Goal: Complete application form

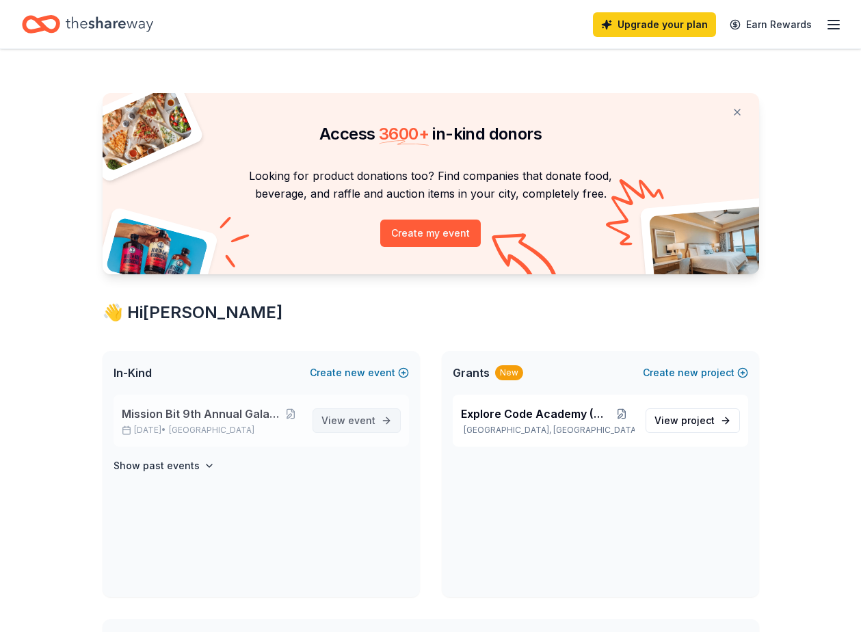
click at [355, 424] on span "event" at bounding box center [361, 421] width 27 height 12
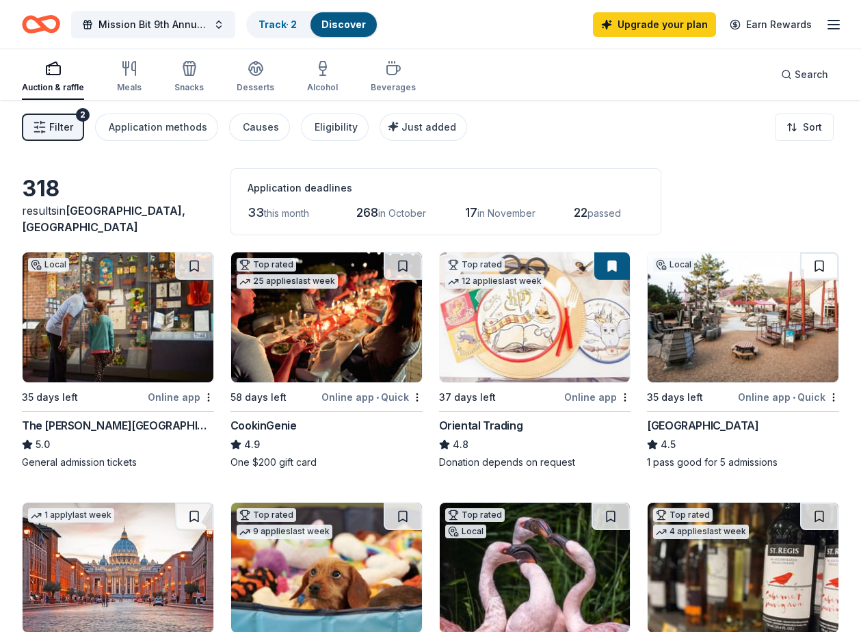
drag, startPoint x: 545, startPoint y: 203, endPoint x: 352, endPoint y: 213, distance: 192.5
click at [355, 213] on div "33 this month 268 in October 17 in November 22 passed" at bounding box center [446, 213] width 397 height 22
drag, startPoint x: 252, startPoint y: 210, endPoint x: 326, endPoint y: 215, distance: 74.7
click at [326, 215] on div "33 this month 268 in October 17 in November 22 passed" at bounding box center [446, 213] width 397 height 22
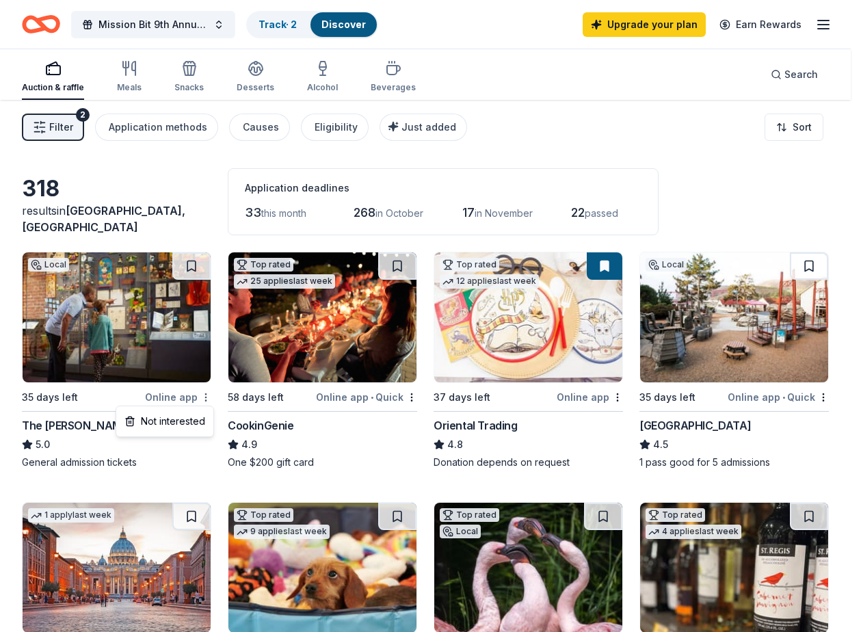
click at [206, 393] on html "Mission Bit 9th Annual Gala Fundraiser Track · 2 Discover Upgrade your plan Ear…" at bounding box center [430, 316] width 861 height 632
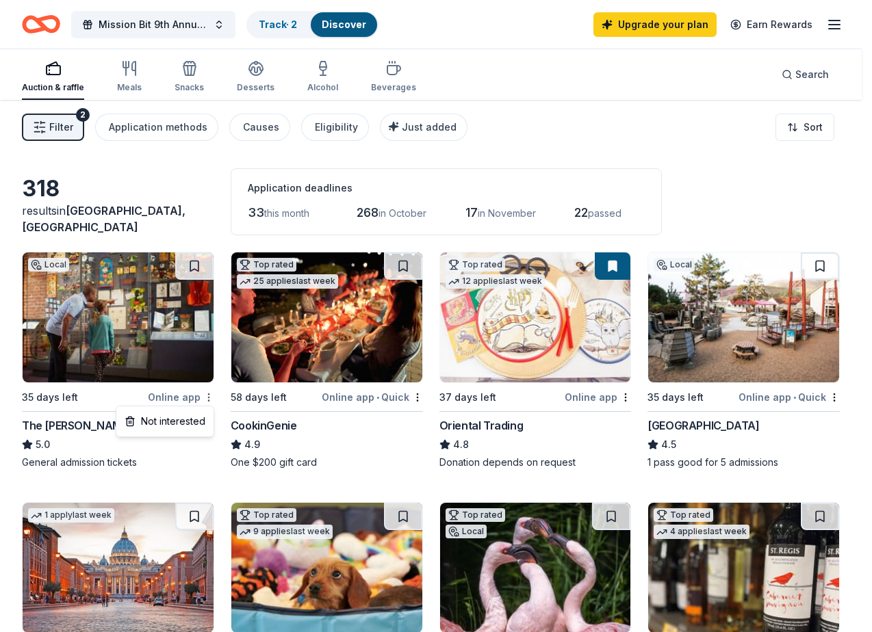
click at [206, 393] on html "Mission Bit 9th Annual Gala Fundraiser Track · 2 Discover Upgrade your plan Ear…" at bounding box center [436, 316] width 872 height 632
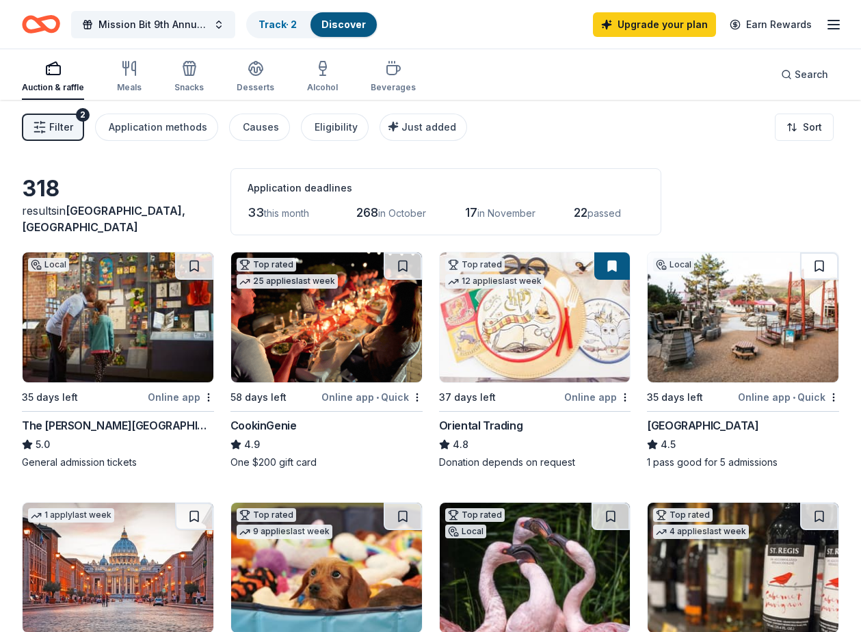
click at [166, 343] on img at bounding box center [118, 317] width 191 height 130
click at [359, 351] on img at bounding box center [326, 317] width 191 height 130
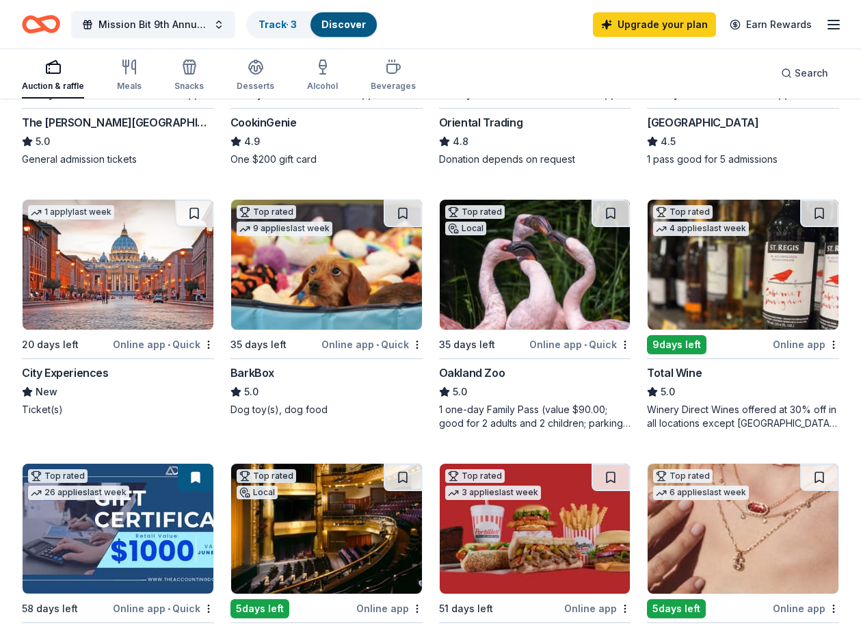
scroll to position [434, 0]
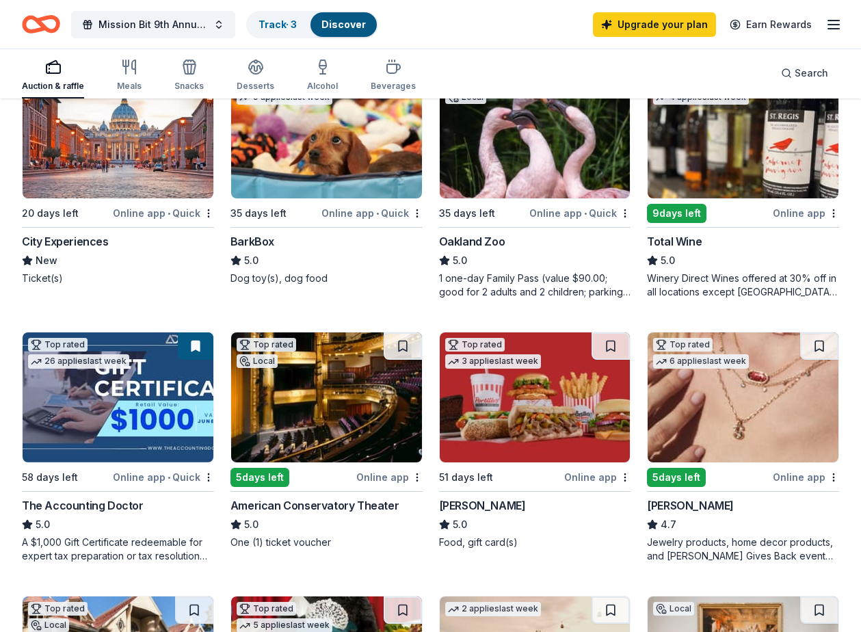
click at [729, 185] on img at bounding box center [743, 133] width 191 height 130
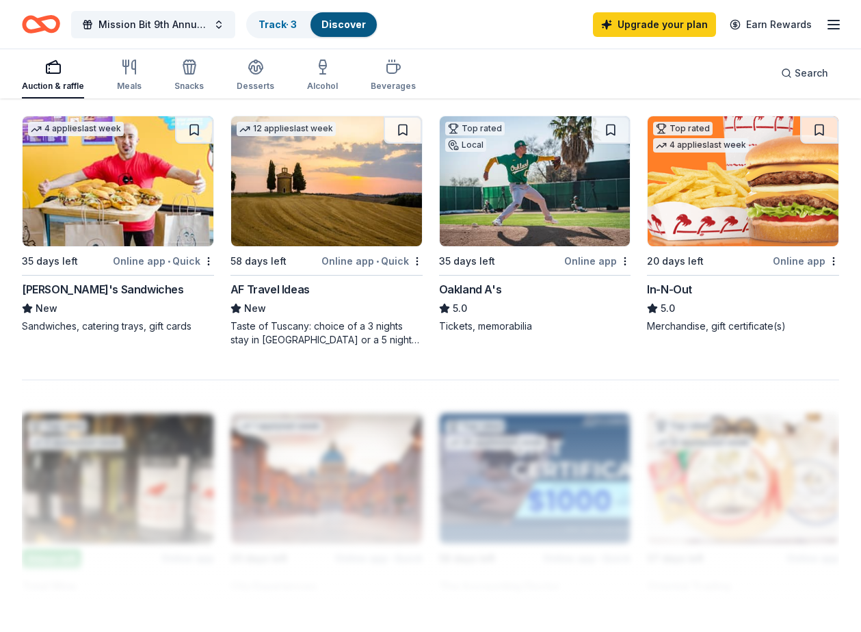
scroll to position [1475, 0]
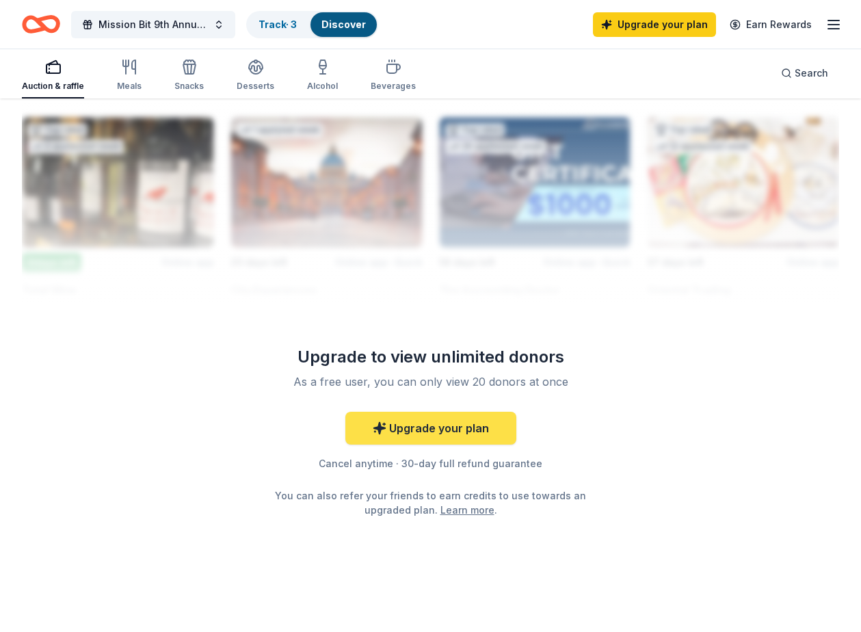
click at [462, 431] on link "Upgrade your plan" at bounding box center [431, 428] width 171 height 33
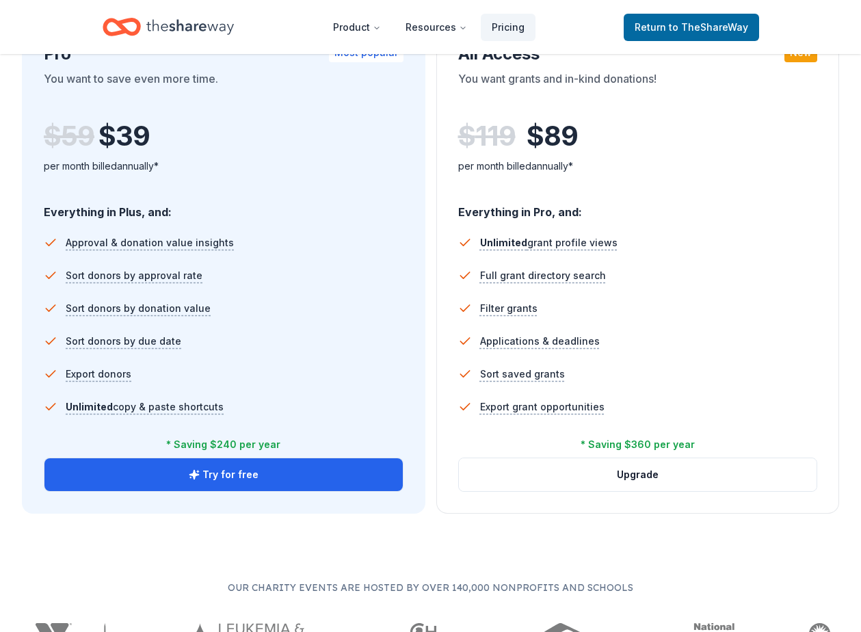
scroll to position [427, 0]
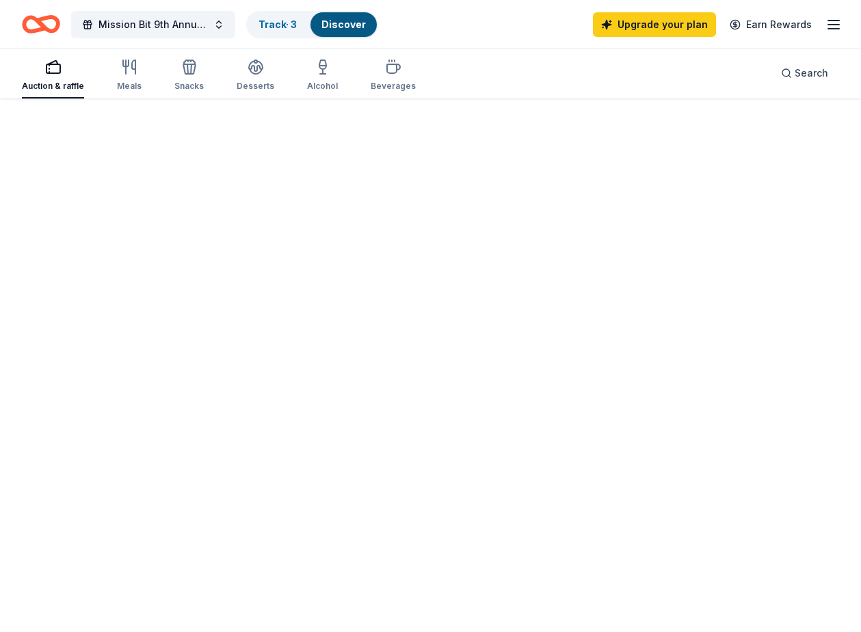
scroll to position [1475, 0]
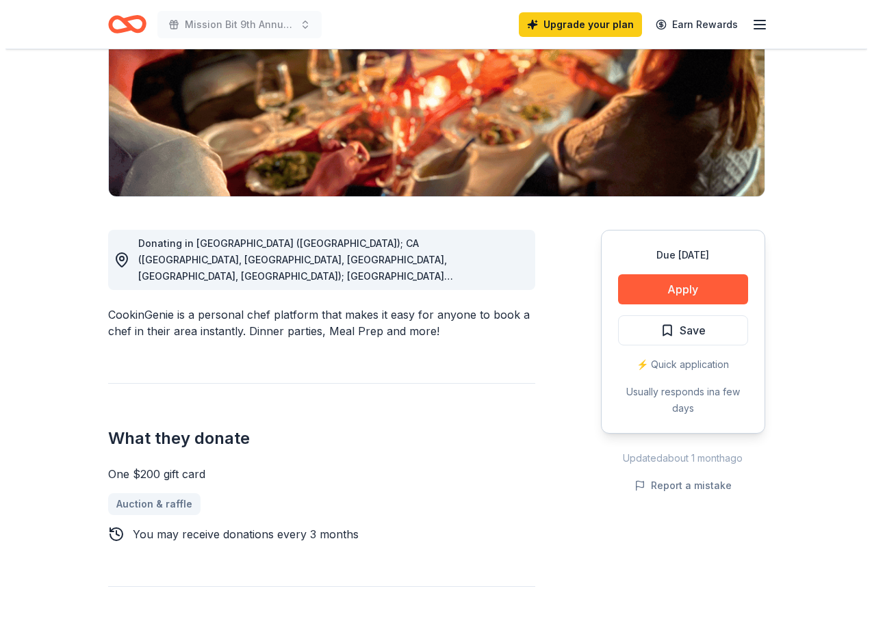
scroll to position [289, 0]
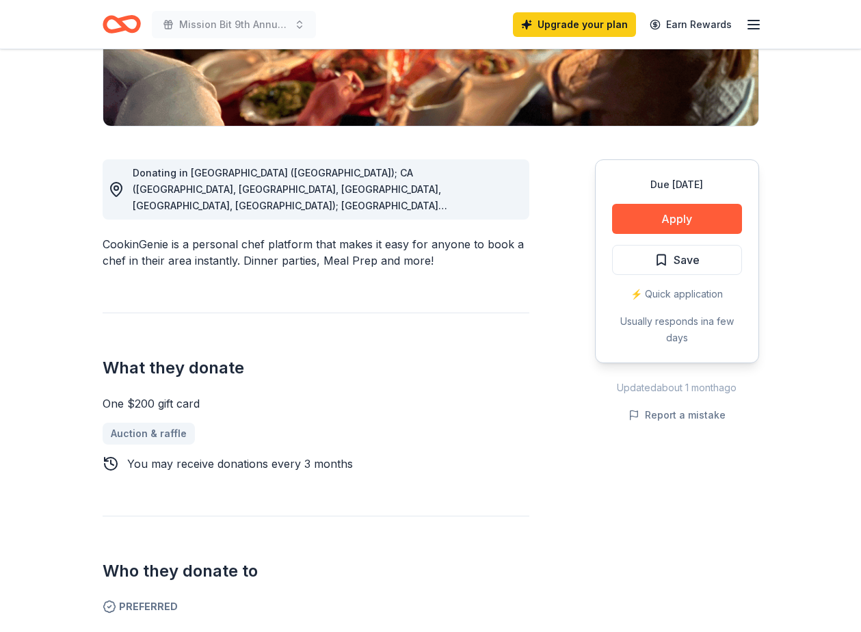
drag, startPoint x: 196, startPoint y: 246, endPoint x: 385, endPoint y: 269, distance: 190.9
click at [385, 269] on div "Donating in [GEOGRAPHIC_DATA] ([GEOGRAPHIC_DATA]); CA ([GEOGRAPHIC_DATA], [GEOG…" at bounding box center [316, 390] width 427 height 527
click at [720, 221] on button "Apply" at bounding box center [677, 219] width 130 height 30
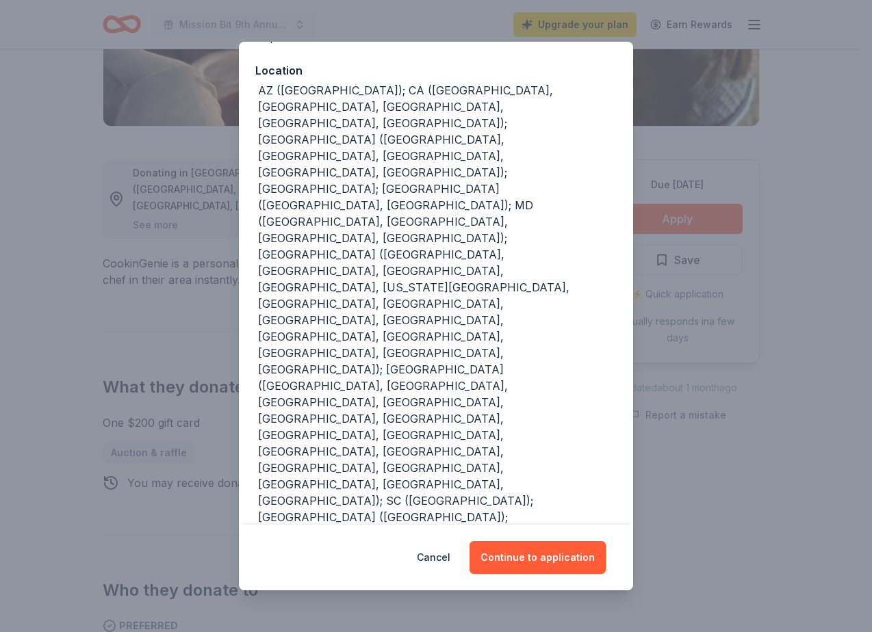
scroll to position [0, 0]
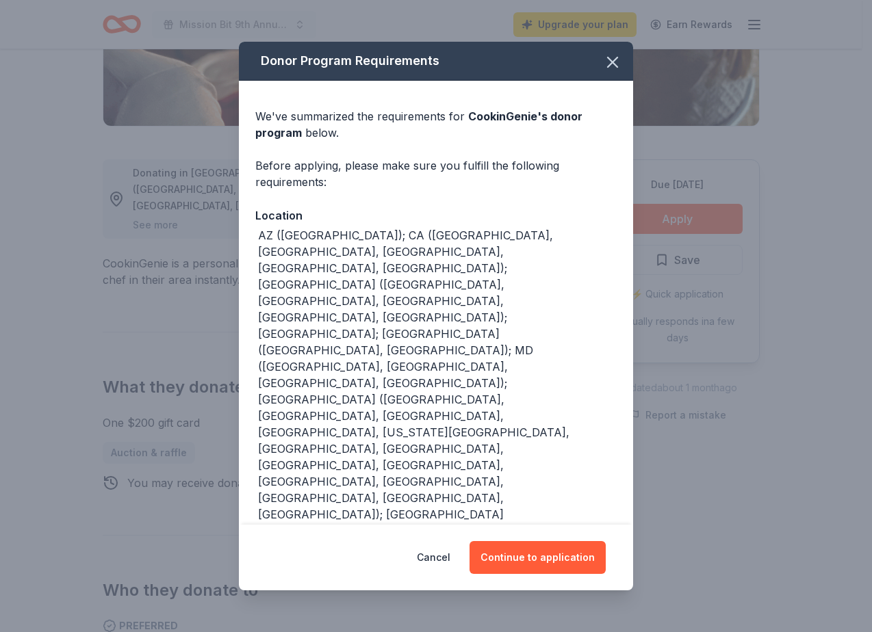
click at [474, 118] on span "CookinGenie 's donor program" at bounding box center [418, 124] width 327 height 30
click at [501, 117] on span "CookinGenie 's donor program" at bounding box center [418, 124] width 327 height 30
drag, startPoint x: 531, startPoint y: 117, endPoint x: 468, endPoint y: 118, distance: 63.0
click at [468, 118] on span "CookinGenie 's donor program" at bounding box center [418, 124] width 327 height 30
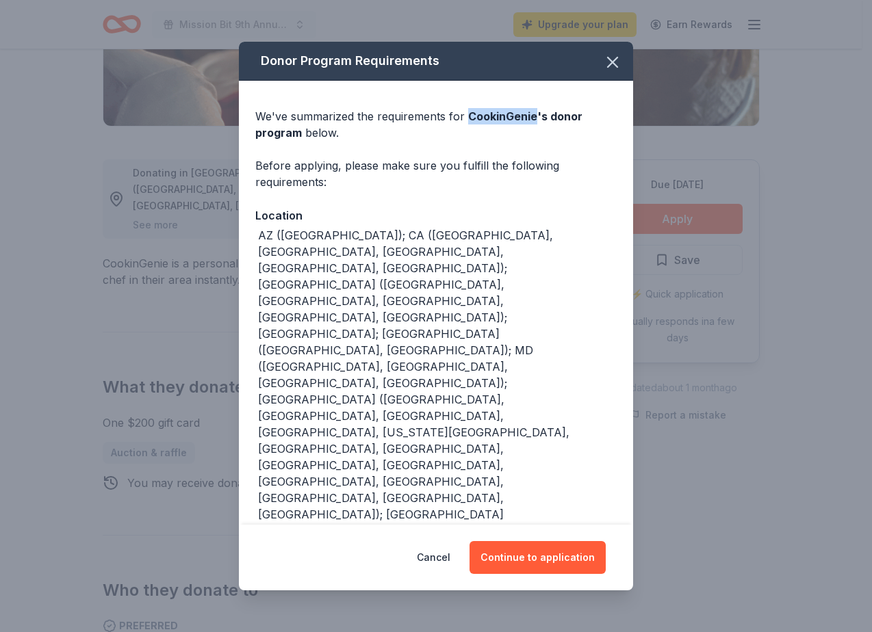
copy span "CookinGenie"
click at [569, 545] on button "Continue to application" at bounding box center [537, 557] width 136 height 33
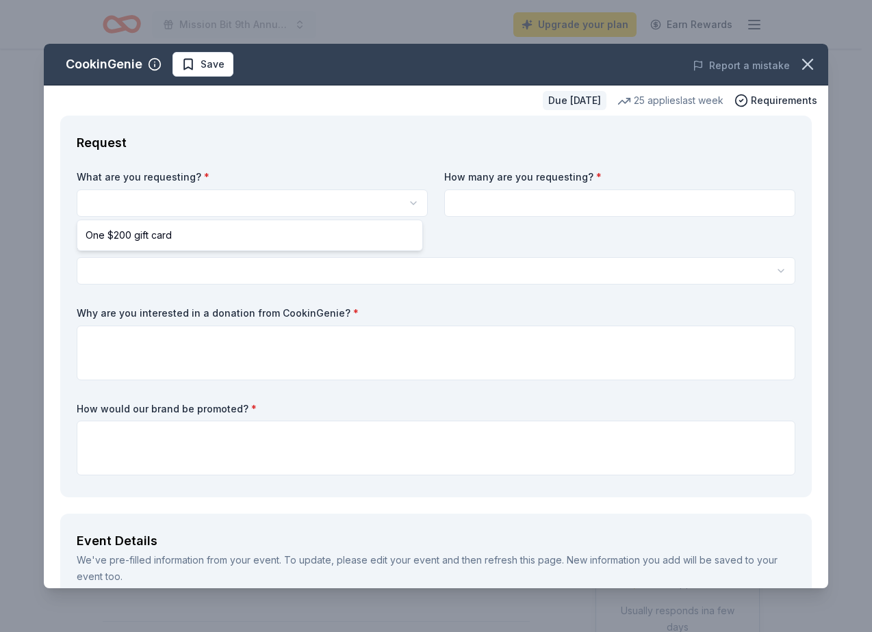
click at [199, 208] on html "Mission Bit 9th Annual Gala Fundraiser Upgrade your plan Earn Rewards Due [DATE…" at bounding box center [436, 316] width 872 height 632
click at [208, 211] on html "Mission Bit 9th Annual Gala Fundraiser Upgrade your plan Earn Rewards Due [DATE…" at bounding box center [436, 316] width 872 height 632
select select "One $200 gift card"
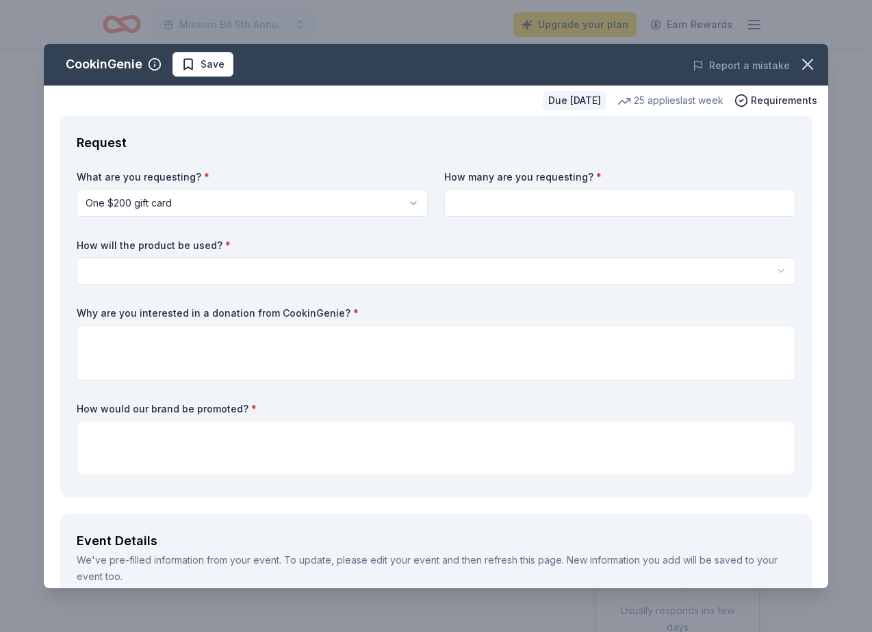
click at [510, 205] on input at bounding box center [619, 203] width 351 height 27
type input "1"
click at [495, 265] on html "Mission Bit 9th Annual Gala Fundraiser Upgrade your plan Earn Rewards Due [DATE…" at bounding box center [436, 316] width 872 height 632
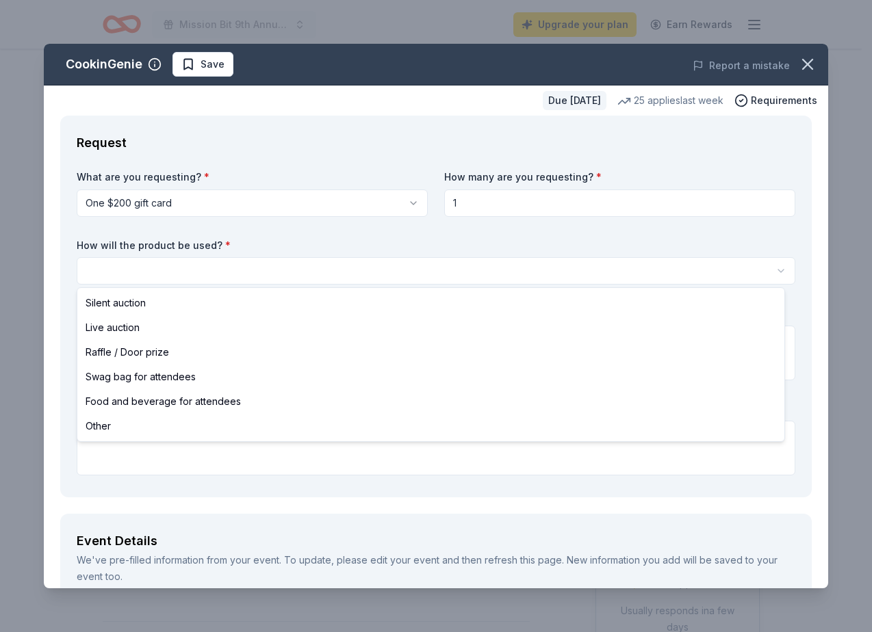
select select "silentAuction"
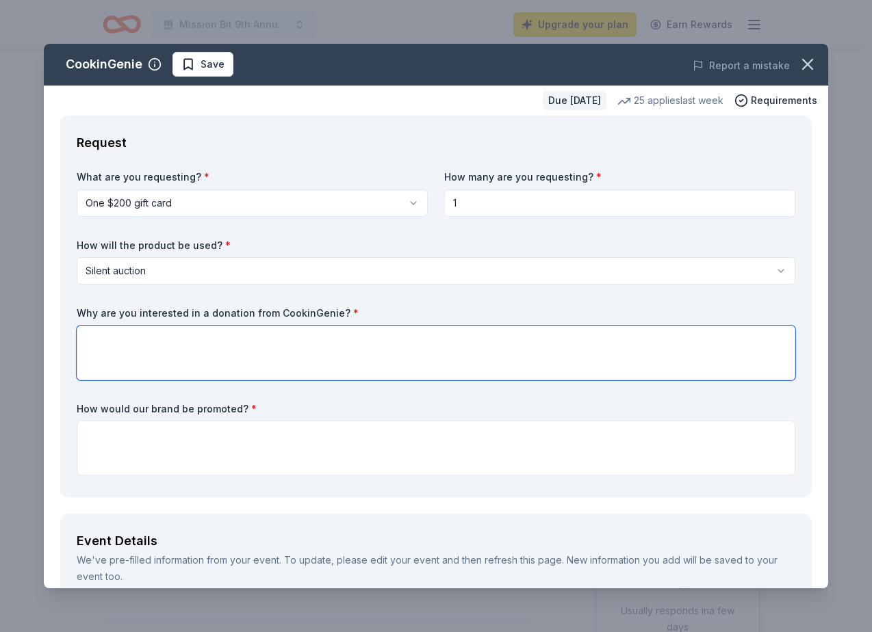
click at [279, 339] on textarea at bounding box center [436, 353] width 718 height 55
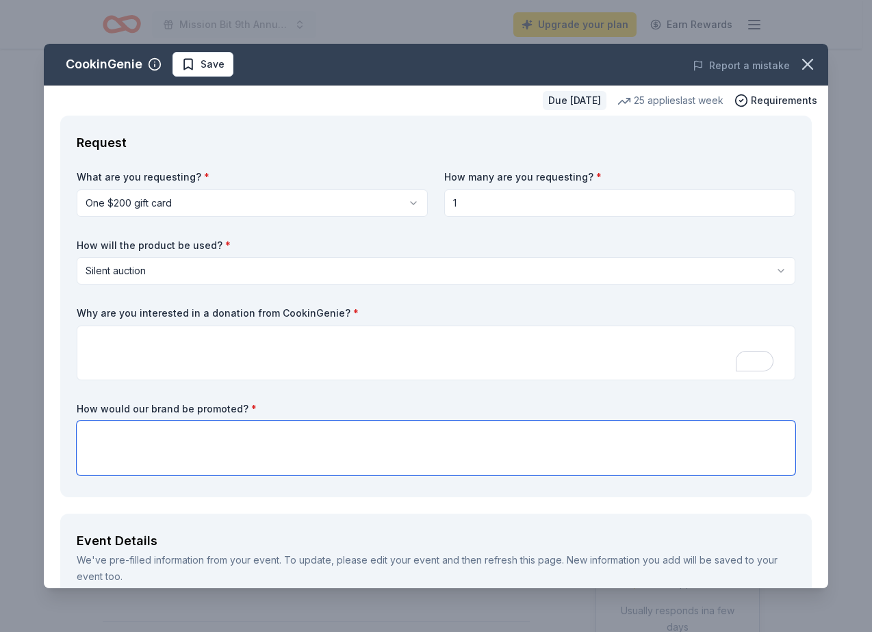
click at [242, 463] on textarea at bounding box center [436, 448] width 718 height 55
paste textarea "Visibility: {Business_Name} will be recognized in our event program, on our web…"
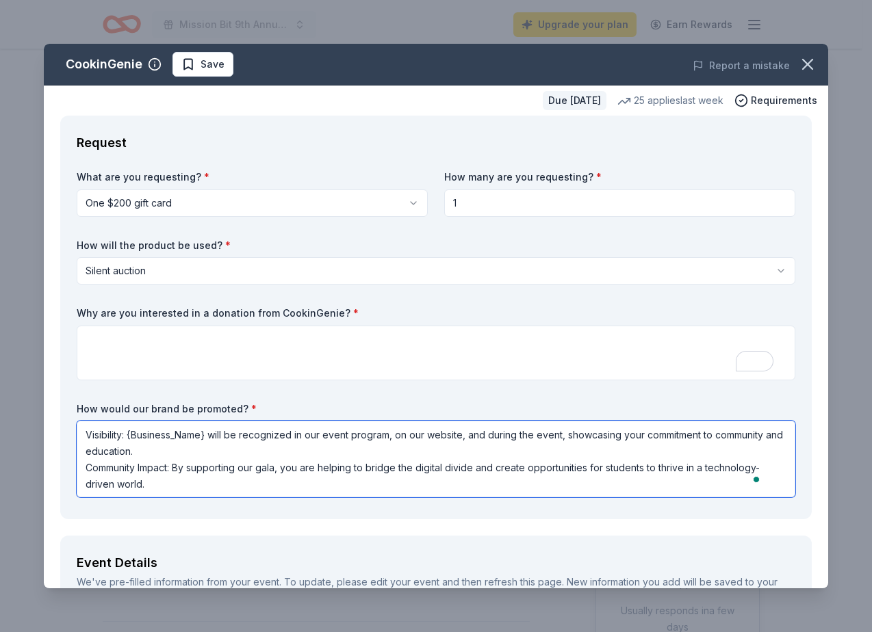
drag, startPoint x: 208, startPoint y: 438, endPoint x: 129, endPoint y: 438, distance: 79.4
click at [129, 438] on textarea "Visibility: {Business_Name} will be recognized in our event program, on our web…" at bounding box center [436, 459] width 718 height 77
paste textarea "CookinGenie"
drag, startPoint x: 260, startPoint y: 471, endPoint x: 263, endPoint y: 489, distance: 18.1
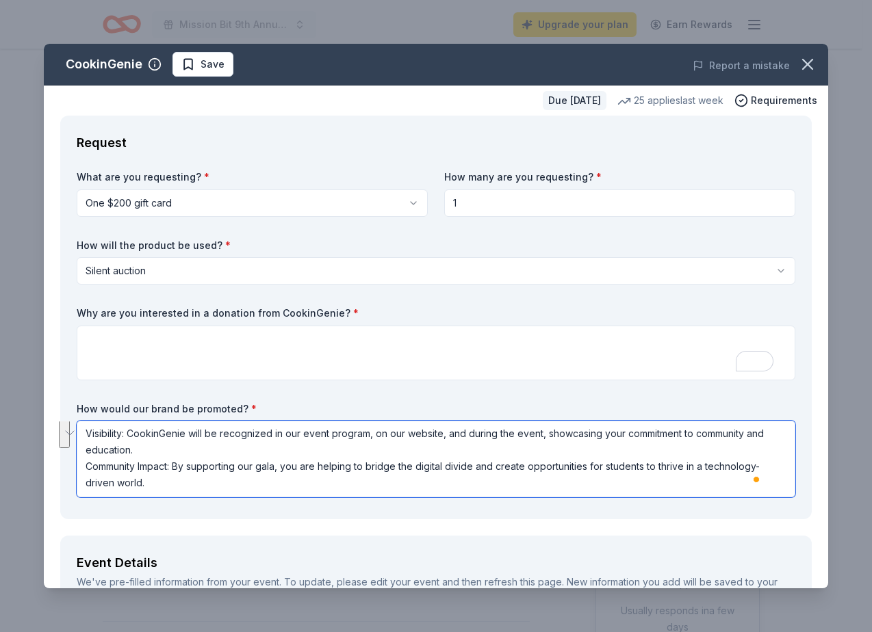
click at [263, 489] on textarea "Visibility: CookinGenie will be recognized in our event program, on our website…" at bounding box center [436, 459] width 718 height 77
drag, startPoint x: 285, startPoint y: 485, endPoint x: -14, endPoint y: 473, distance: 299.3
click at [0, 473] on html "Mission Bit 9th Annual Gala Fundraiser Upgrade your plan Earn Rewards Due [DATE…" at bounding box center [436, 316] width 872 height 632
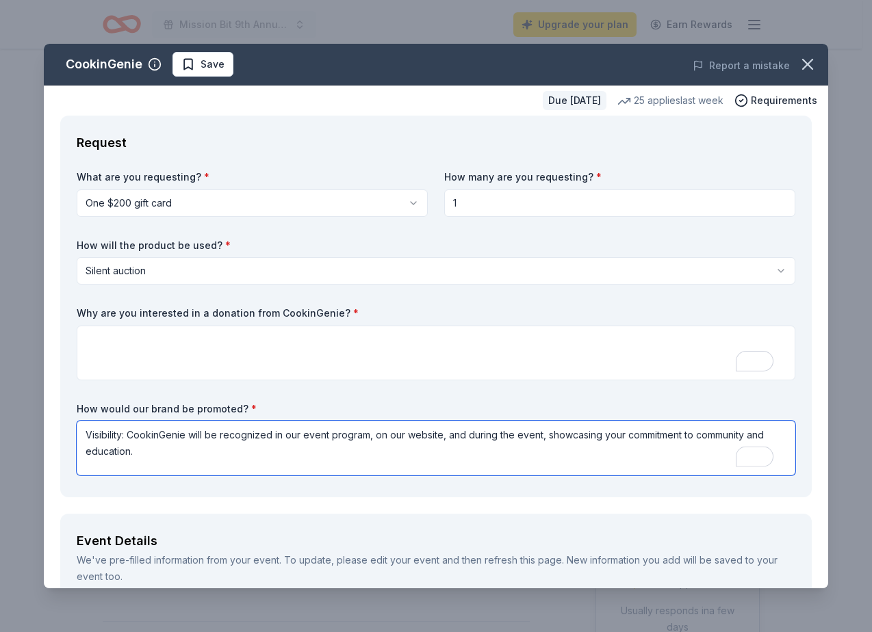
click at [128, 435] on textarea "Visibility: CookinGenie will be recognized in our event program, on our website…" at bounding box center [436, 448] width 718 height 55
type textarea "CookinGenie will be recognized in our event program, on our website, and during…"
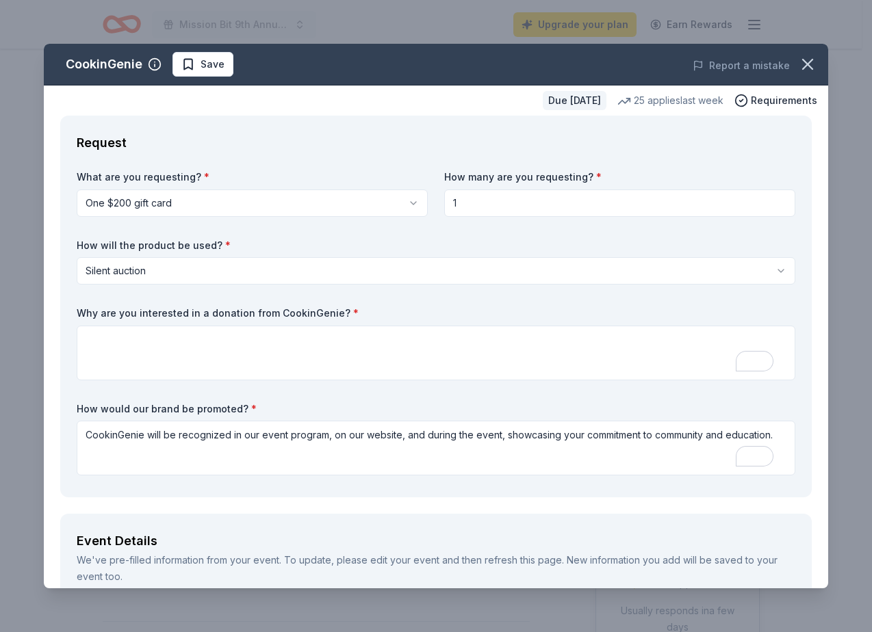
drag, startPoint x: 333, startPoint y: 314, endPoint x: 94, endPoint y: 314, distance: 238.8
click at [94, 314] on label "Why are you interested in a donation from CookinGenie? *" at bounding box center [436, 314] width 718 height 14
drag, startPoint x: 88, startPoint y: 314, endPoint x: 226, endPoint y: 315, distance: 138.2
click at [228, 315] on label "Why are you interested in a donation from CookinGenie? *" at bounding box center [436, 314] width 718 height 14
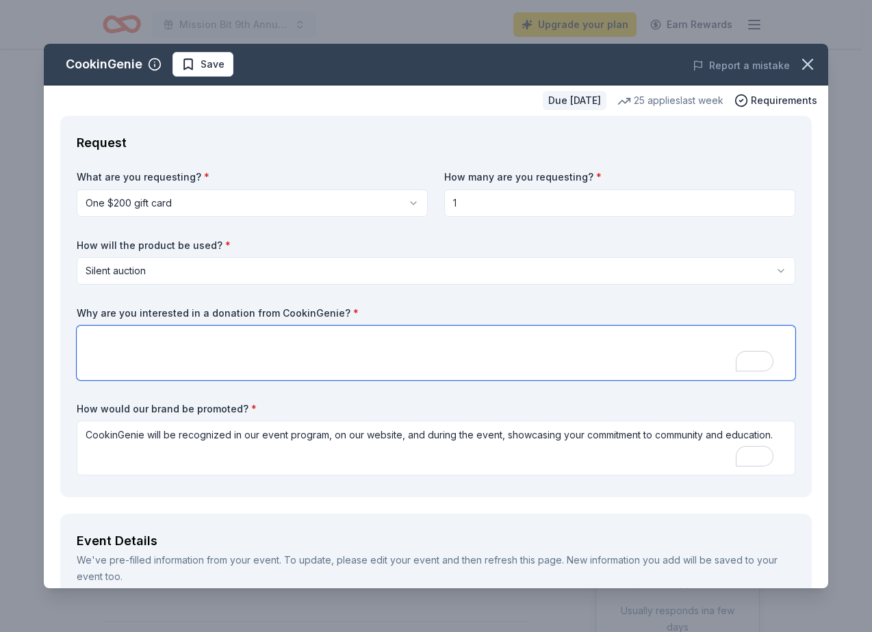
click at [242, 361] on textarea "To enrich screen reader interactions, please activate Accessibility in Grammarl…" at bounding box center [436, 353] width 718 height 55
paste textarea "We’re especially interested in a donation from CookinGenie because your work br…"
type textarea "We’re especially interested in a donation from CookinGenie because your work br…"
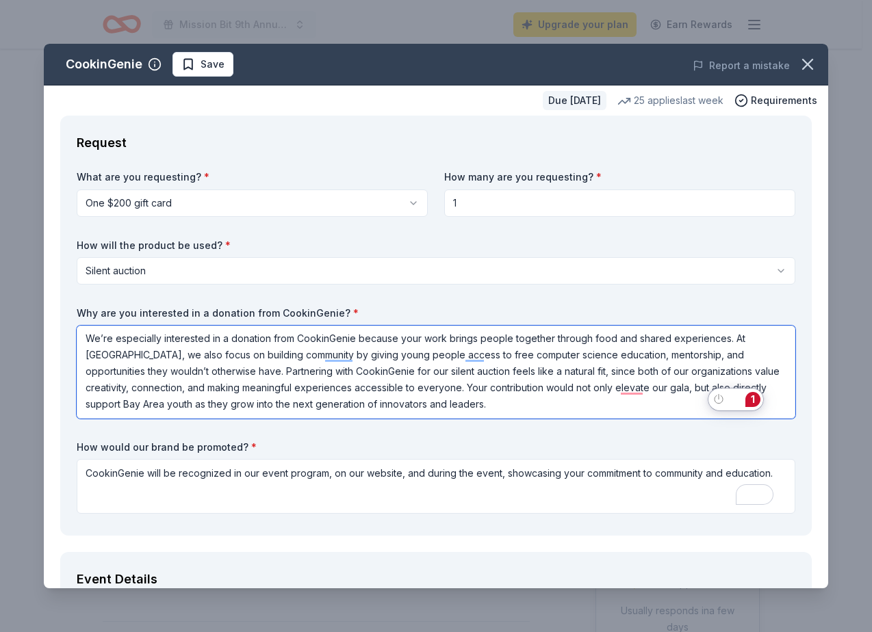
scroll to position [1, 0]
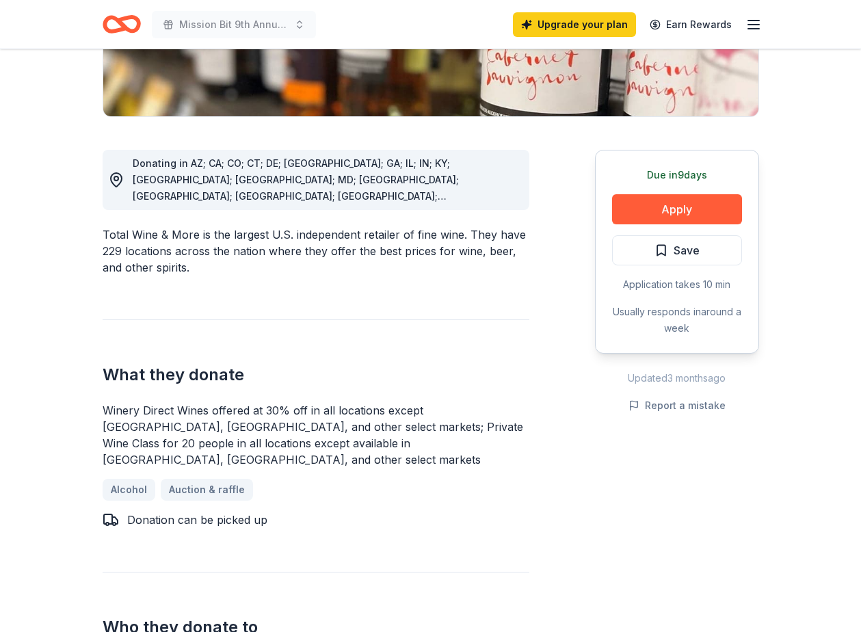
scroll to position [637, 0]
